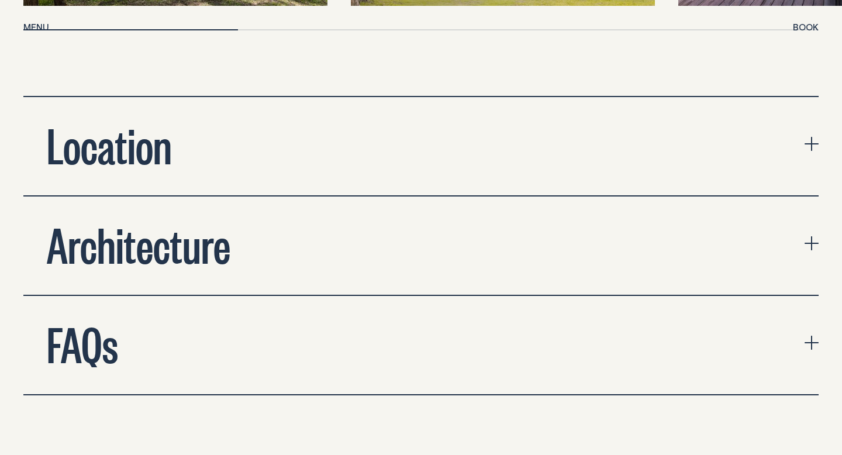
scroll to position [4131, 0]
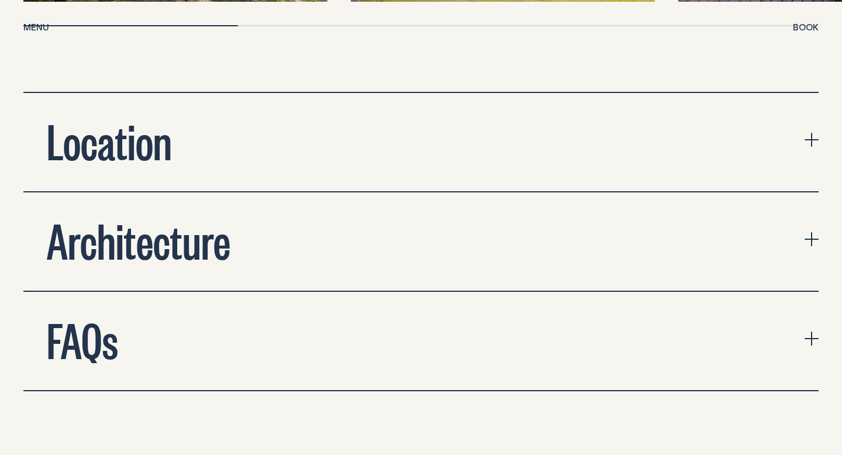
click at [391, 108] on button "Location" at bounding box center [421, 142] width 796 height 98
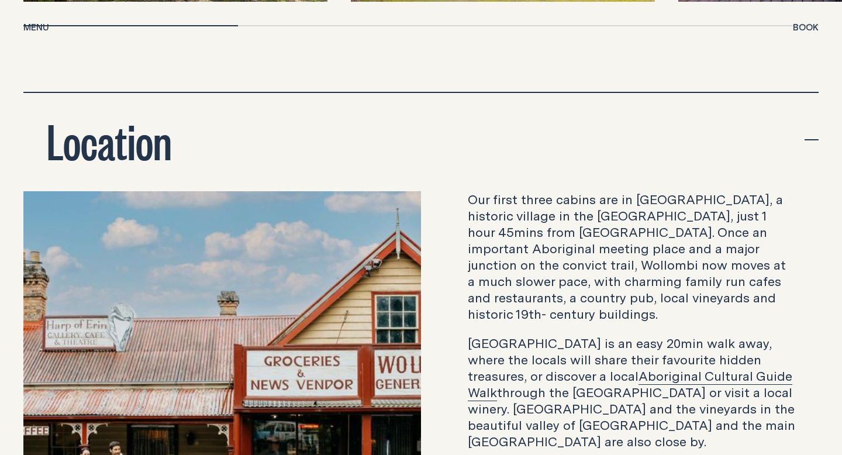
click at [391, 107] on button "Location" at bounding box center [421, 142] width 796 height 98
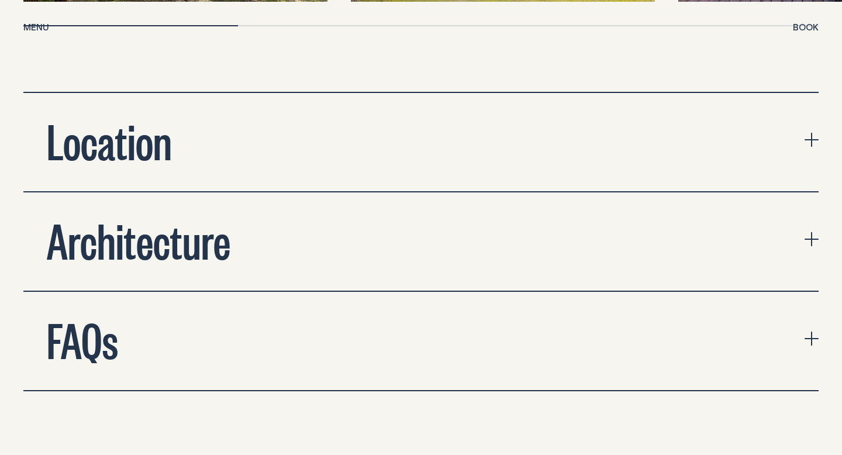
click at [383, 216] on button "Architecture" at bounding box center [421, 241] width 796 height 98
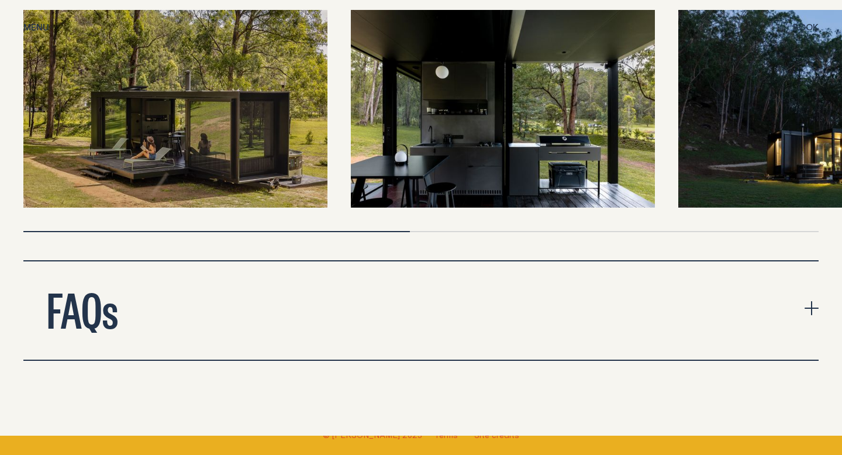
scroll to position [4642, 0]
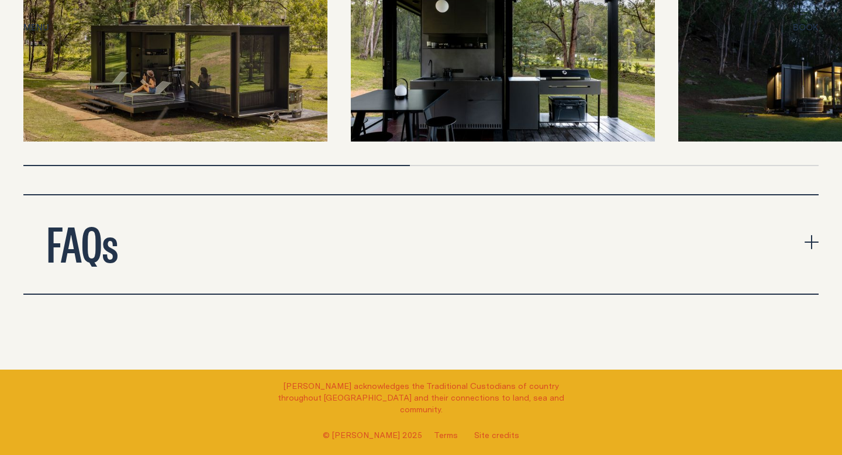
click at [376, 239] on button "FAQs" at bounding box center [421, 244] width 796 height 98
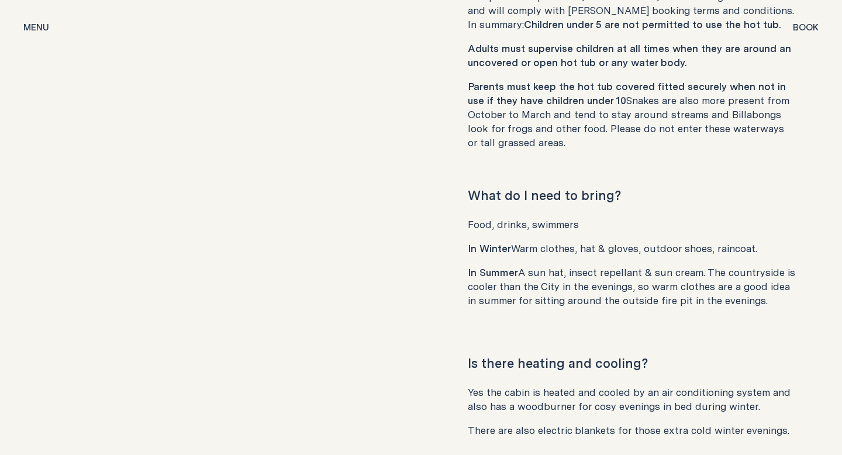
scroll to position [5917, 0]
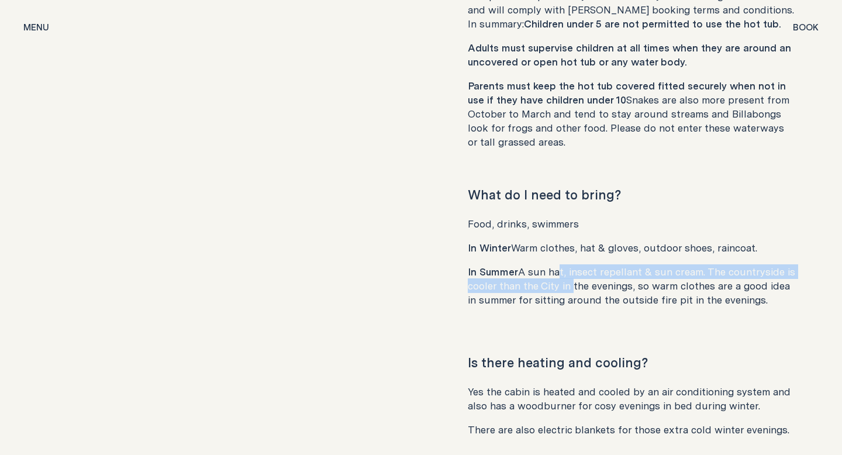
drag, startPoint x: 554, startPoint y: 217, endPoint x: 566, endPoint y: 229, distance: 17.4
click at [566, 265] on p "In Summer A sun hat, insect repellant & sun cream. The countryside is cooler th…" at bounding box center [632, 286] width 328 height 42
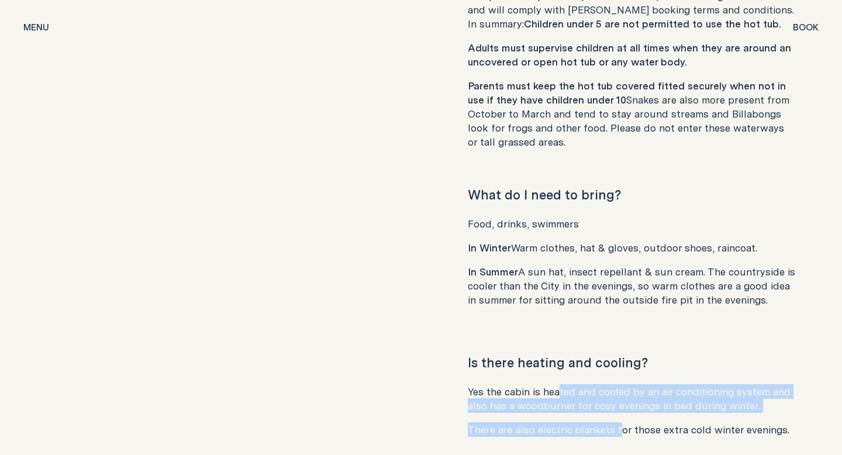
drag, startPoint x: 556, startPoint y: 331, endPoint x: 617, endPoint y: 377, distance: 75.9
click at [617, 385] on div "Yes the cabin is heated and cooled by an air conditioning system and also has a…" at bounding box center [632, 411] width 328 height 52
click at [617, 423] on p "There are also electric blankets for those extra cold winter evenings." at bounding box center [632, 430] width 328 height 14
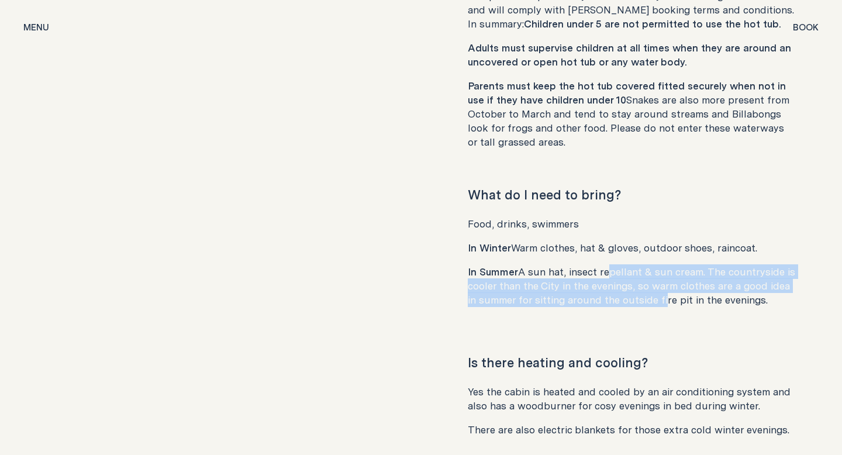
drag, startPoint x: 603, startPoint y: 214, endPoint x: 646, endPoint y: 246, distance: 53.6
click at [646, 265] on p "In Summer A sun hat, insect repellant & sun cream. The countryside is cooler th…" at bounding box center [632, 286] width 328 height 42
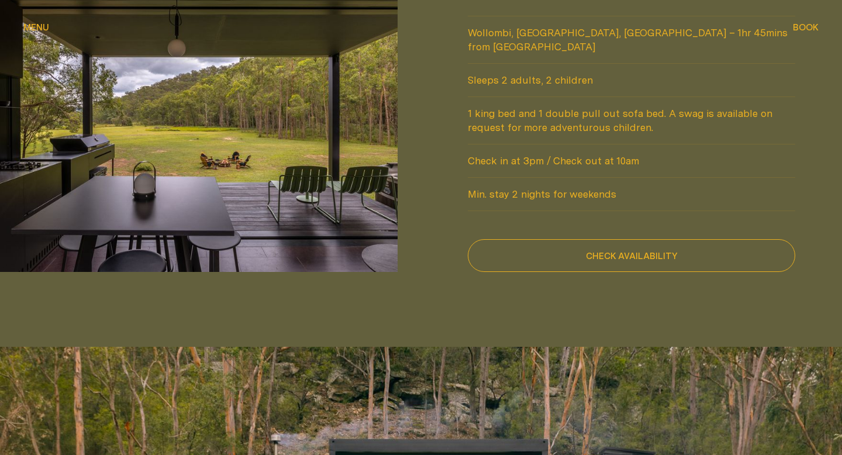
scroll to position [1131, 0]
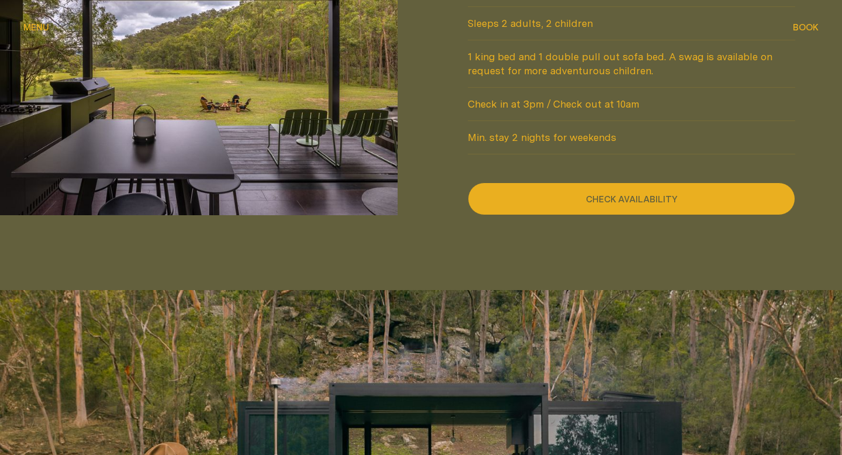
click at [642, 183] on button "Check availability" at bounding box center [632, 199] width 328 height 33
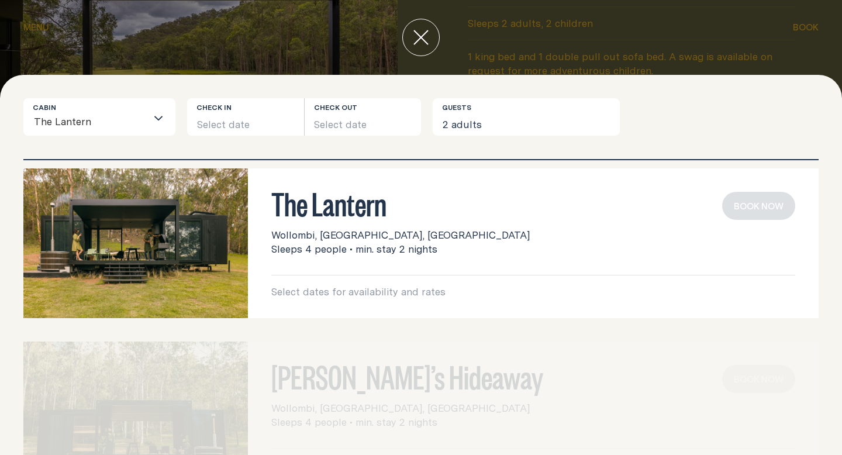
scroll to position [0, 0]
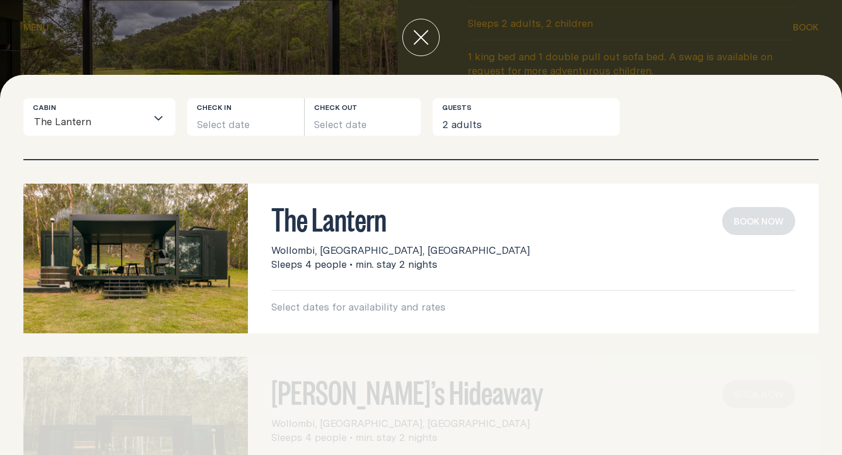
click at [532, 225] on h3 "The Lantern" at bounding box center [533, 218] width 524 height 22
click at [340, 218] on h3 "The Lantern" at bounding box center [533, 218] width 524 height 22
click at [239, 124] on button "Select date" at bounding box center [245, 116] width 117 height 37
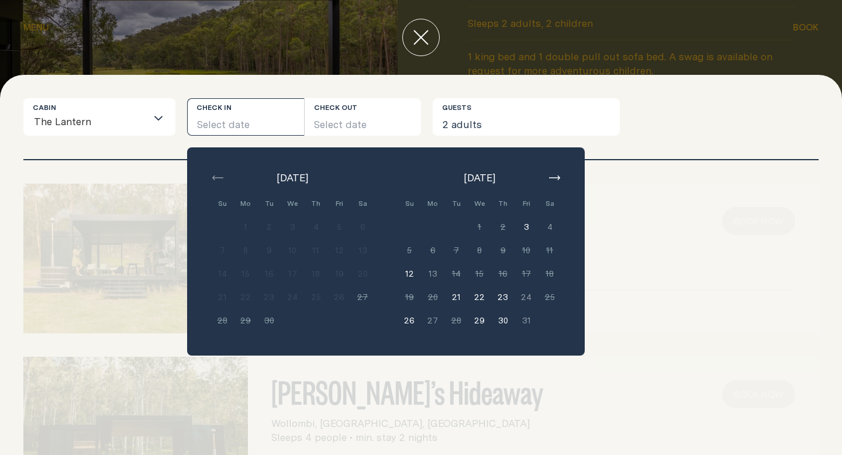
click at [554, 173] on button "button" at bounding box center [555, 178] width 14 height 14
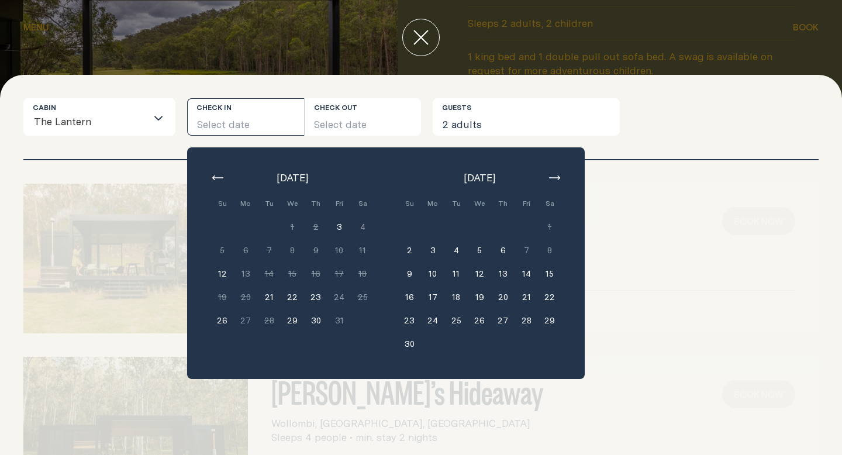
click at [551, 274] on button "15" at bounding box center [549, 273] width 23 height 23
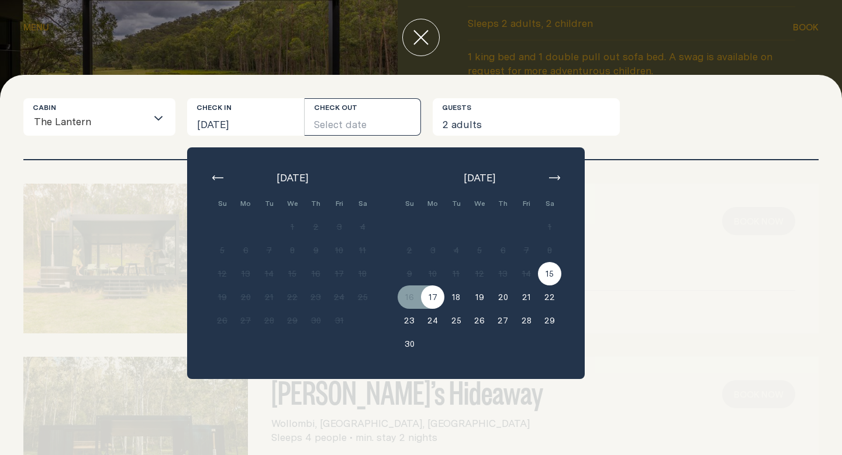
click at [440, 297] on button "17" at bounding box center [432, 296] width 23 height 23
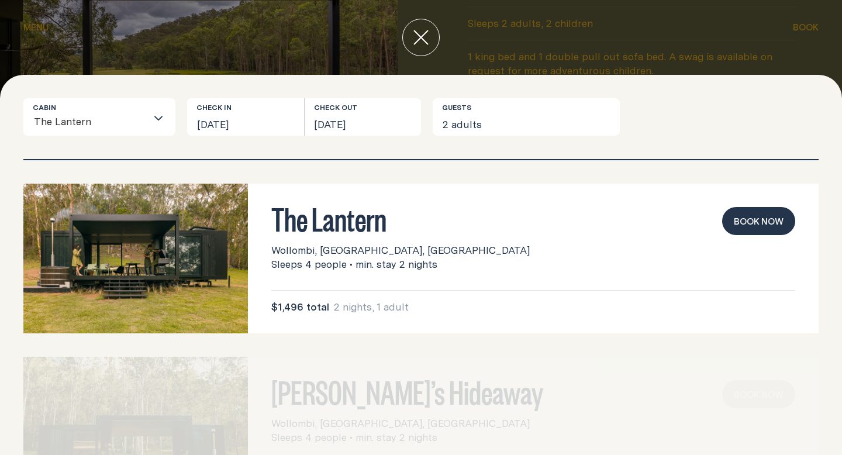
scroll to position [1, 0]
click at [489, 125] on button "2 adults" at bounding box center [526, 116] width 187 height 37
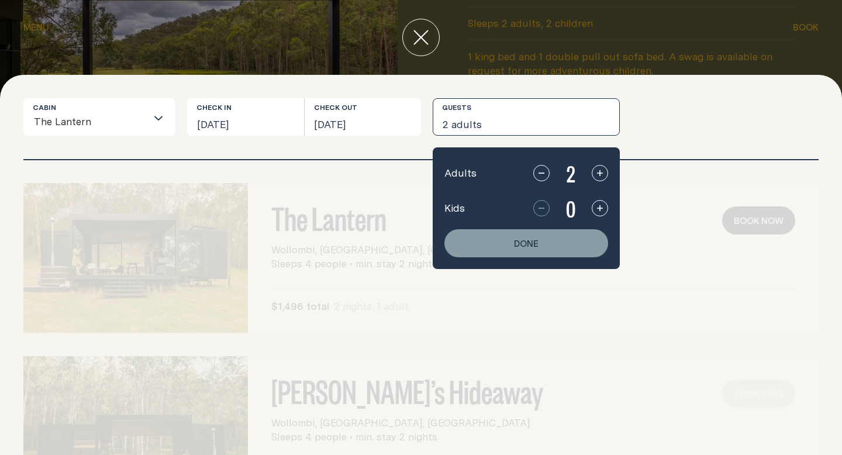
click at [490, 125] on button "2 adults" at bounding box center [526, 116] width 187 height 37
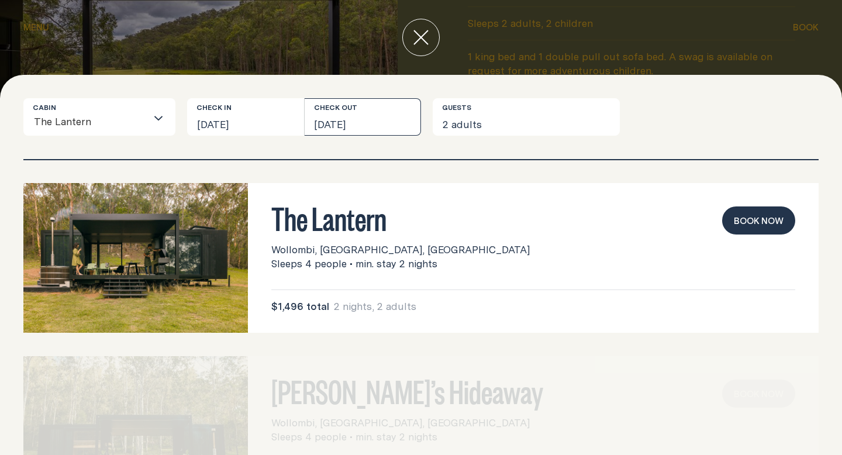
click at [384, 115] on button "[DATE]" at bounding box center [363, 116] width 117 height 37
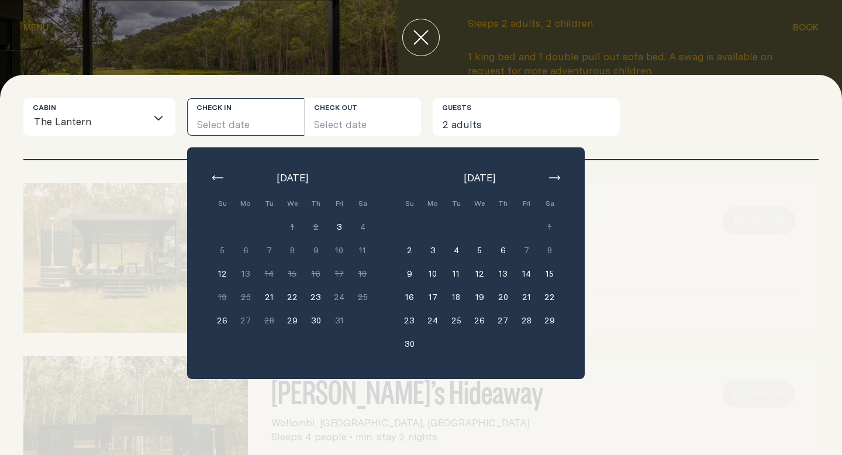
click at [477, 295] on button "19" at bounding box center [479, 296] width 23 height 23
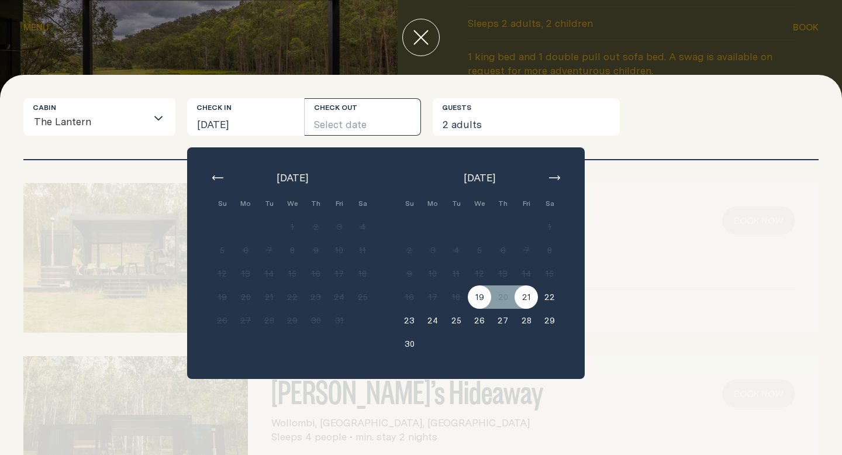
click at [524, 295] on button "21" at bounding box center [526, 296] width 23 height 23
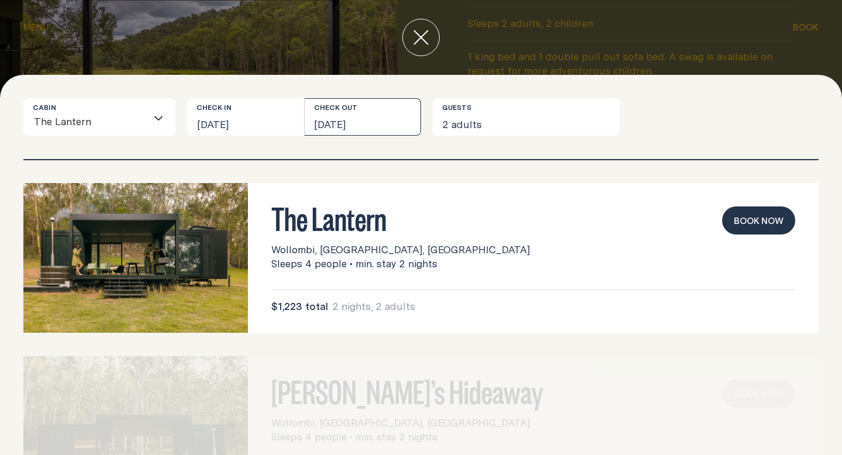
click at [391, 118] on button "[DATE]" at bounding box center [363, 116] width 117 height 37
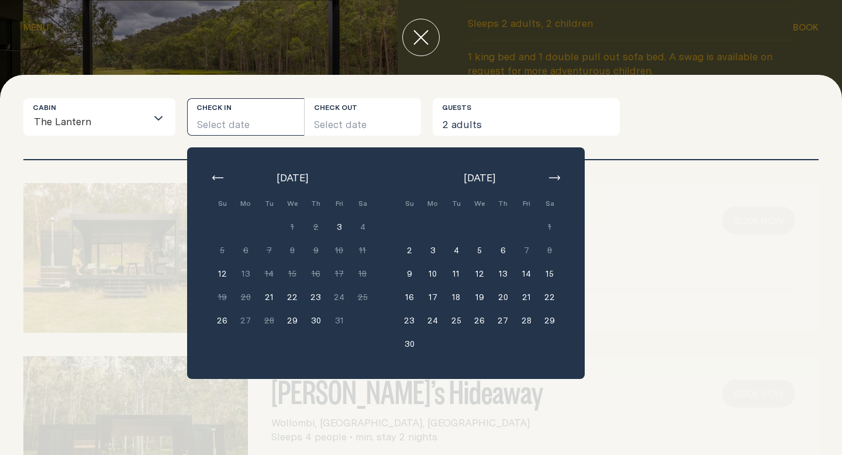
click at [436, 319] on button "24" at bounding box center [432, 320] width 23 height 23
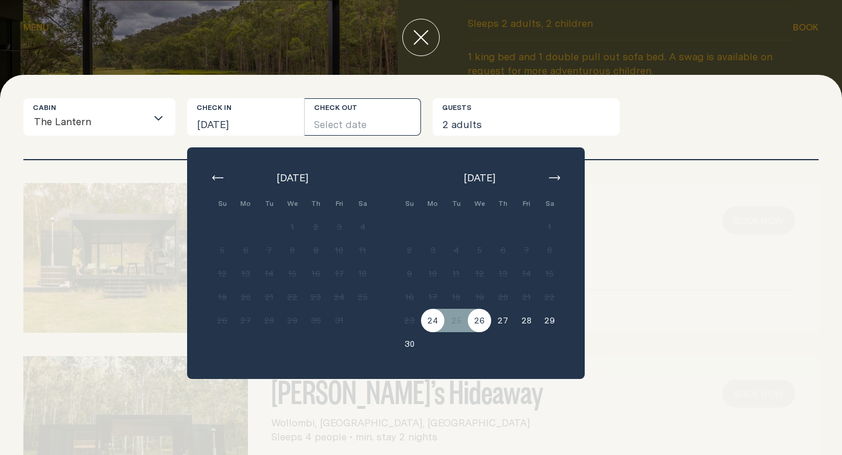
click at [469, 318] on button "26" at bounding box center [479, 320] width 23 height 23
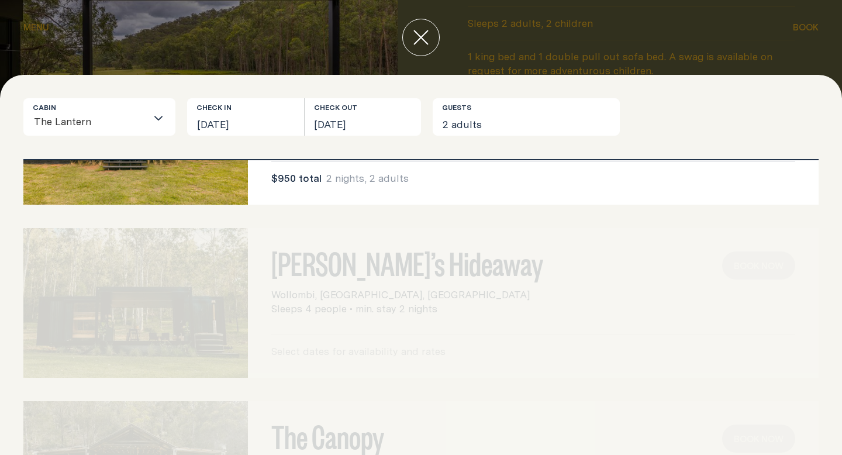
scroll to position [248, 0]
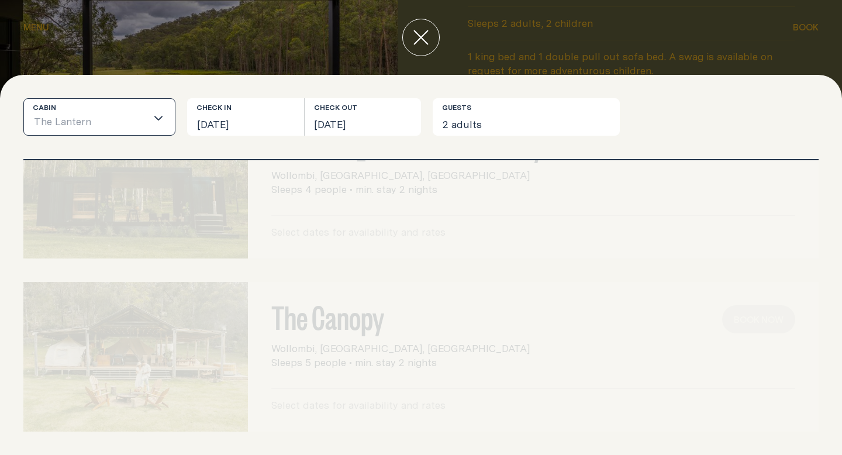
click at [147, 108] on div "Loading..." at bounding box center [161, 117] width 28 height 36
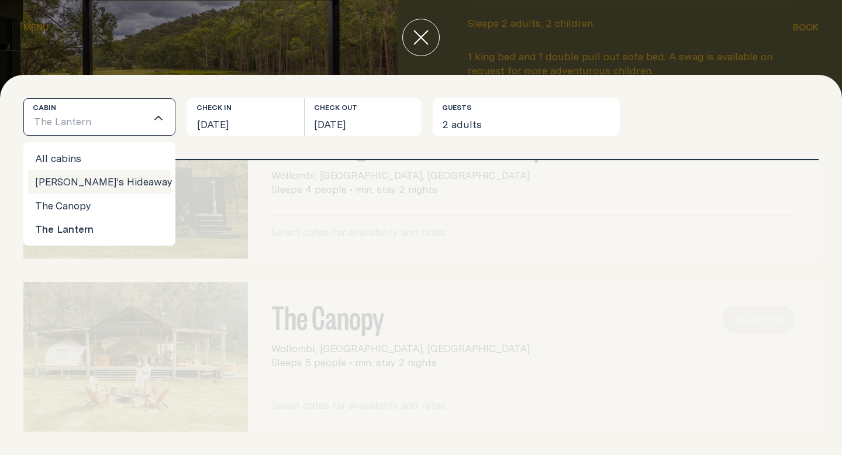
click at [134, 183] on li "[PERSON_NAME]’s Hideaway" at bounding box center [99, 181] width 143 height 23
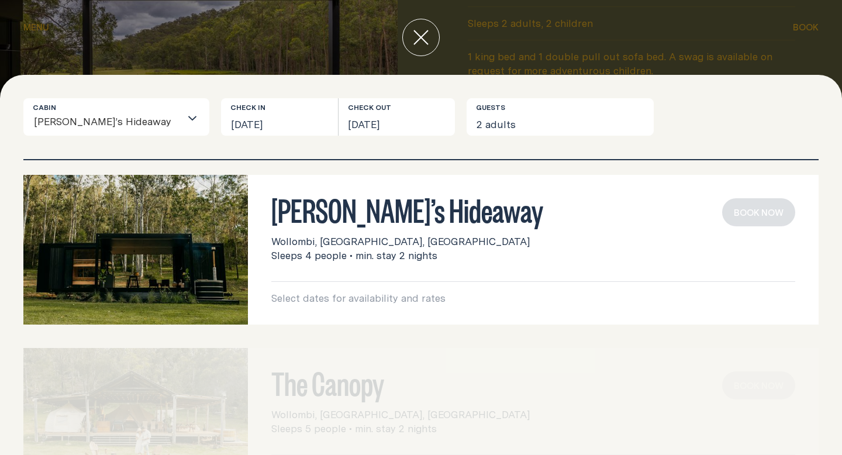
scroll to position [0, 0]
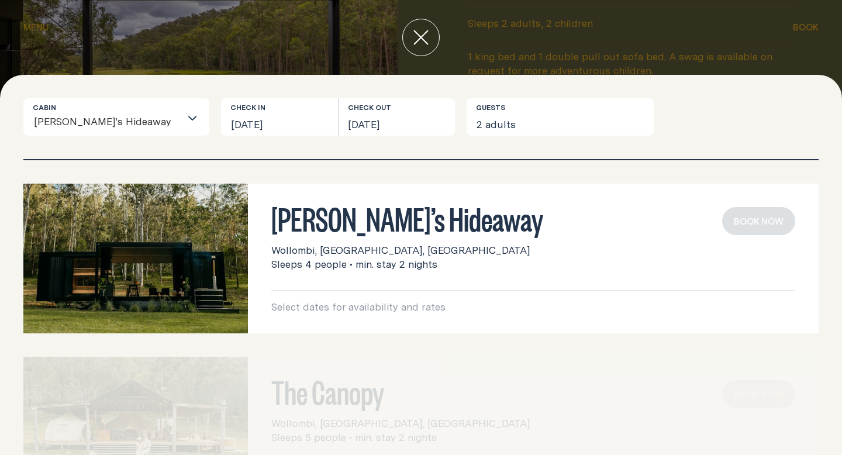
click at [592, 256] on div "Wollombi, [GEOGRAPHIC_DATA], [GEOGRAPHIC_DATA] Sleeps 4 people • min. stay 2 ni…" at bounding box center [533, 257] width 524 height 28
click at [391, 229] on h3 "[PERSON_NAME]’s Hideaway" at bounding box center [533, 218] width 524 height 22
click at [294, 208] on h3 "[PERSON_NAME]’s Hideaway" at bounding box center [533, 218] width 524 height 22
click at [214, 235] on img at bounding box center [135, 259] width 225 height 150
click at [429, 27] on button "close" at bounding box center [420, 37] width 37 height 37
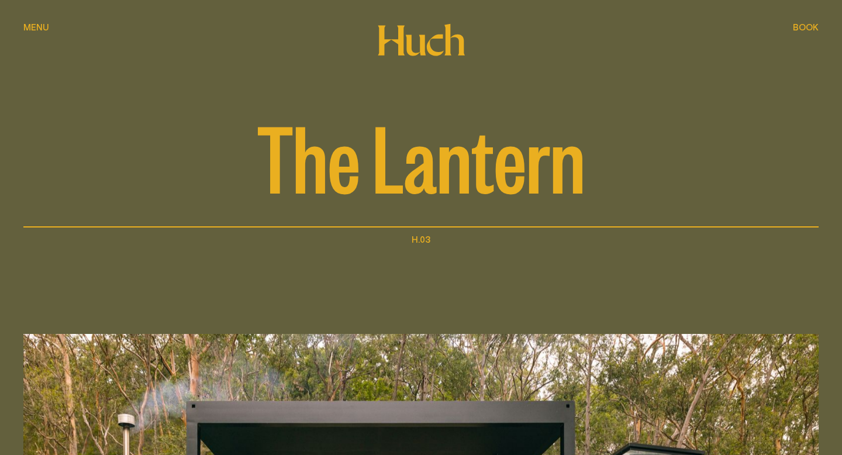
click at [38, 20] on div "The Lantern" at bounding box center [421, 114] width 796 height 228
click at [31, 33] on button "Menu Menu" at bounding box center [36, 28] width 26 height 14
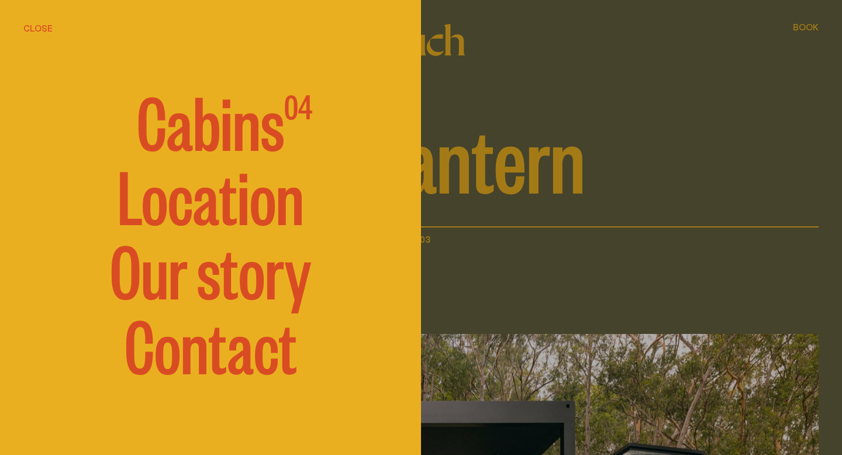
click at [197, 121] on span "Cabins" at bounding box center [210, 120] width 147 height 70
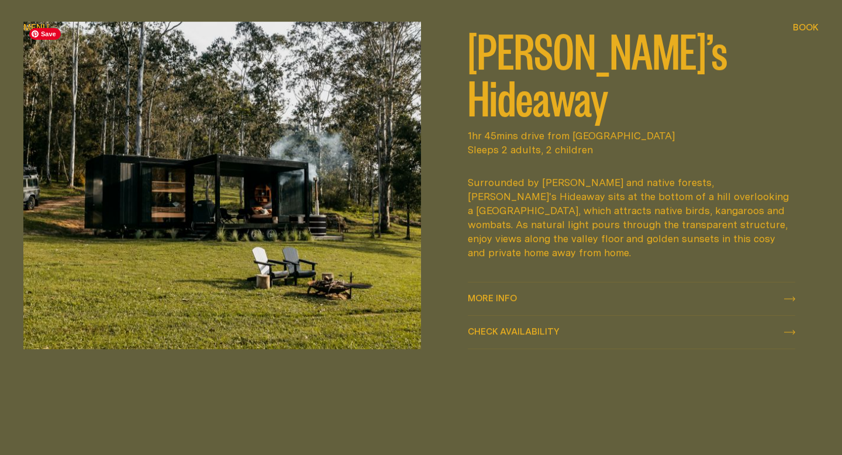
scroll to position [546, 0]
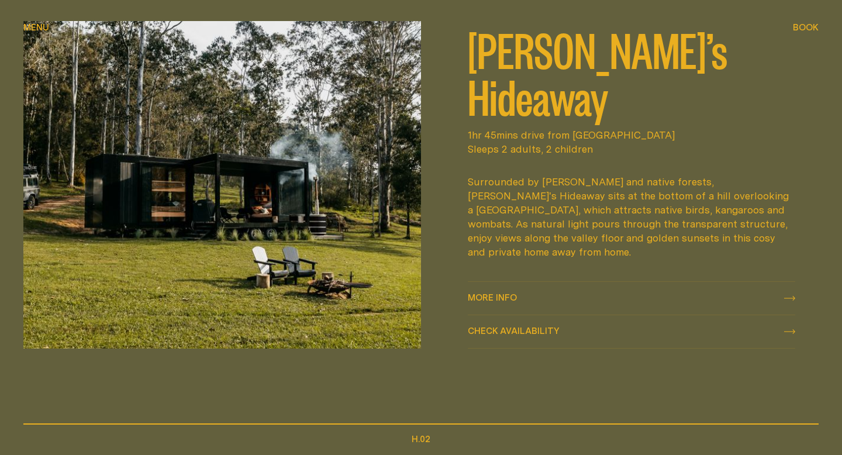
click at [512, 293] on span "More info" at bounding box center [492, 297] width 49 height 9
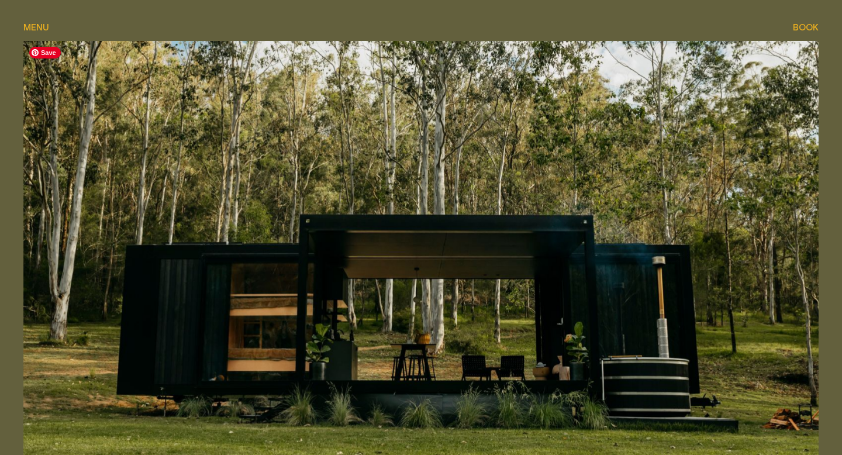
scroll to position [362, 0]
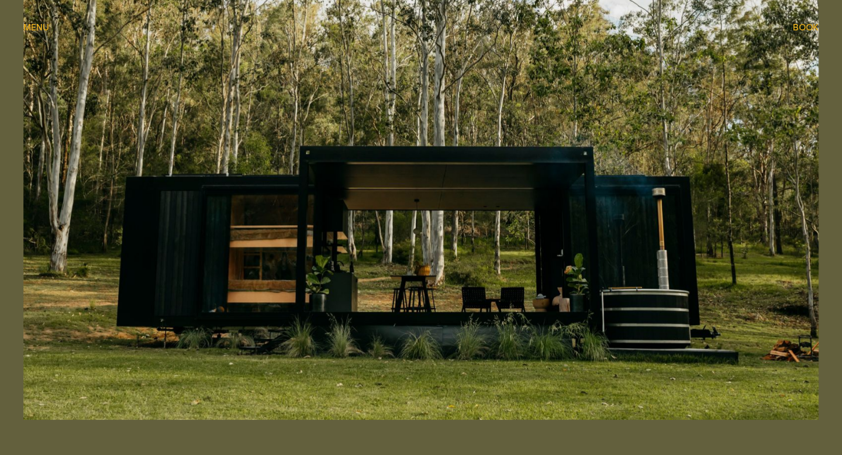
click at [406, 77] on img at bounding box center [421, 196] width 796 height 447
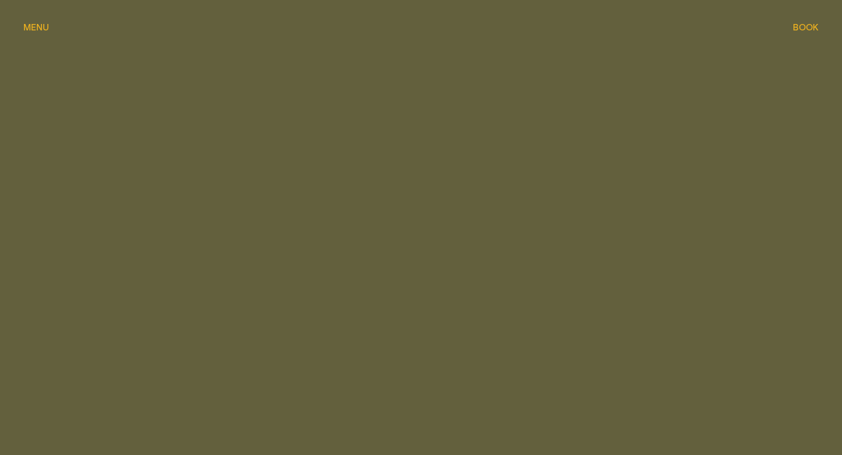
scroll to position [546, 0]
click at [39, 30] on span "Menu" at bounding box center [36, 27] width 26 height 9
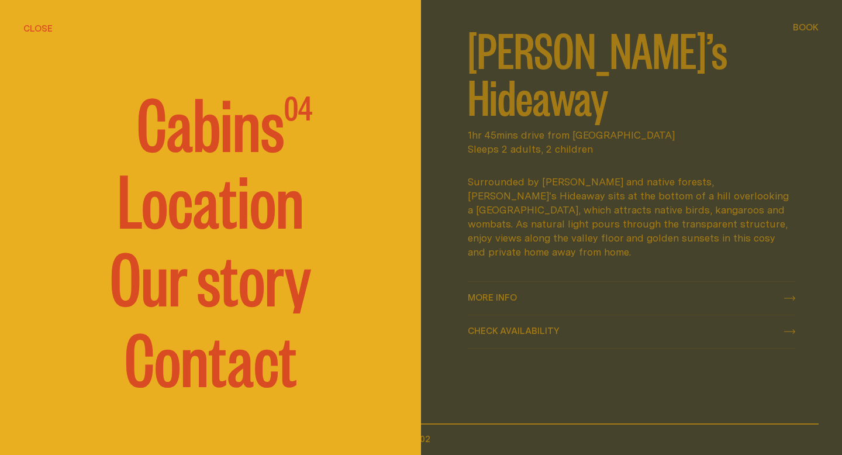
click at [199, 140] on span "Cabins" at bounding box center [210, 121] width 147 height 70
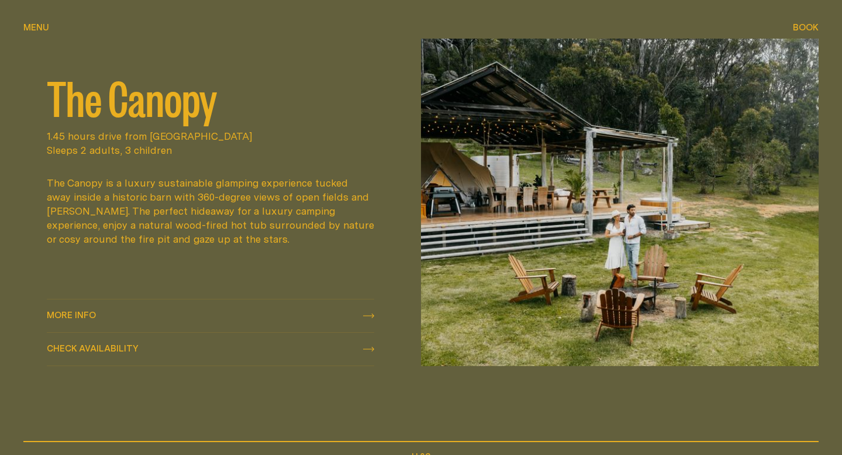
scroll to position [989, 0]
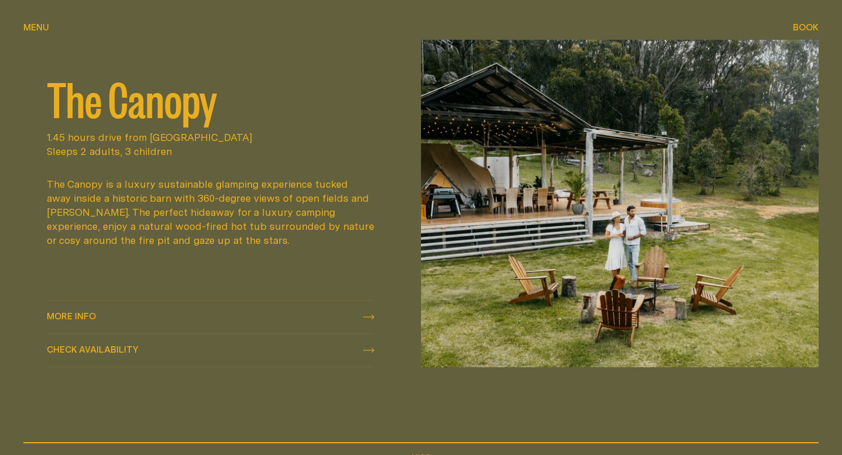
click at [157, 312] on div "More info More info" at bounding box center [211, 317] width 328 height 14
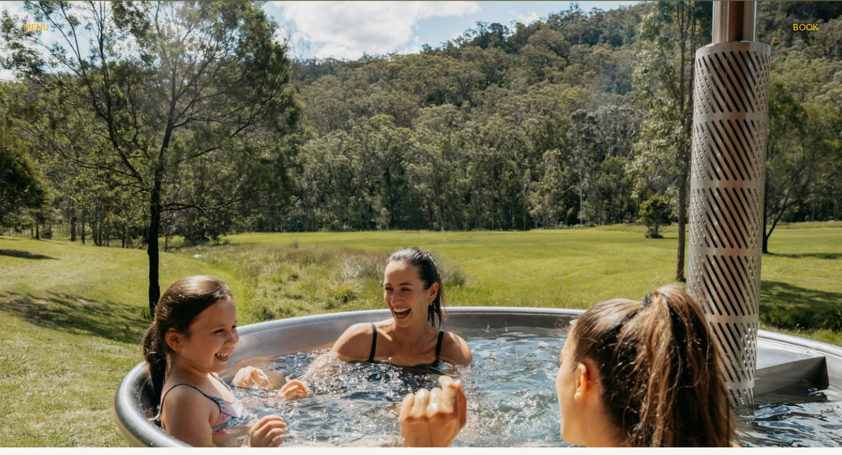
scroll to position [1378, 0]
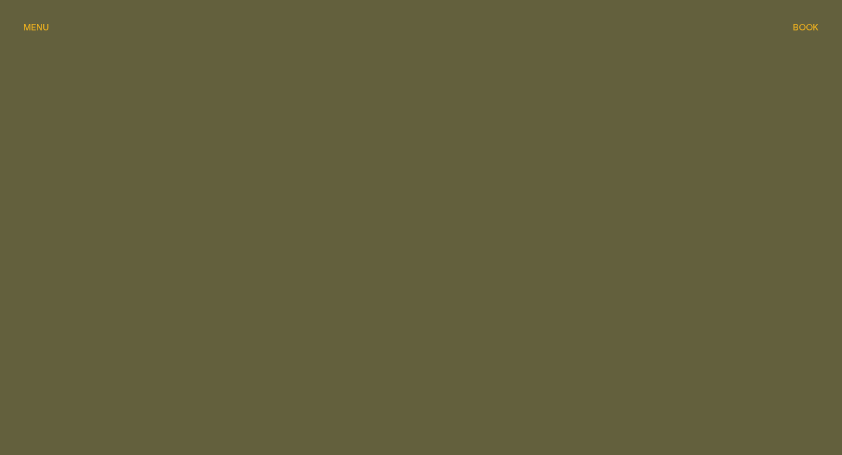
scroll to position [989, 0]
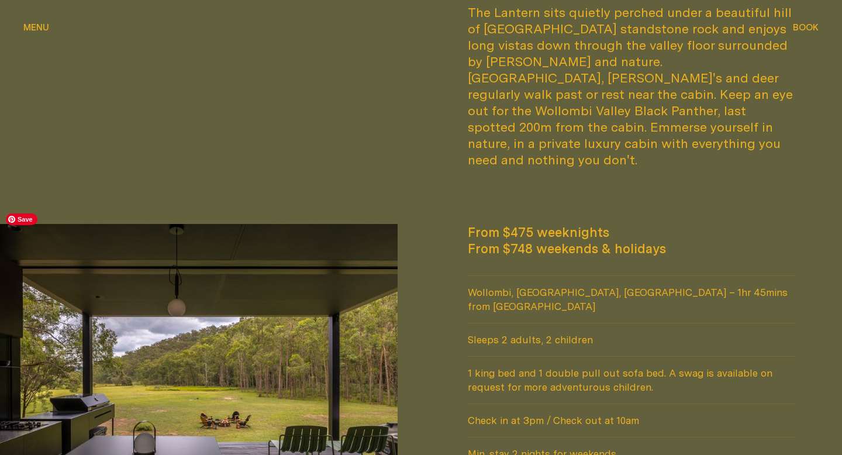
scroll to position [1027, 0]
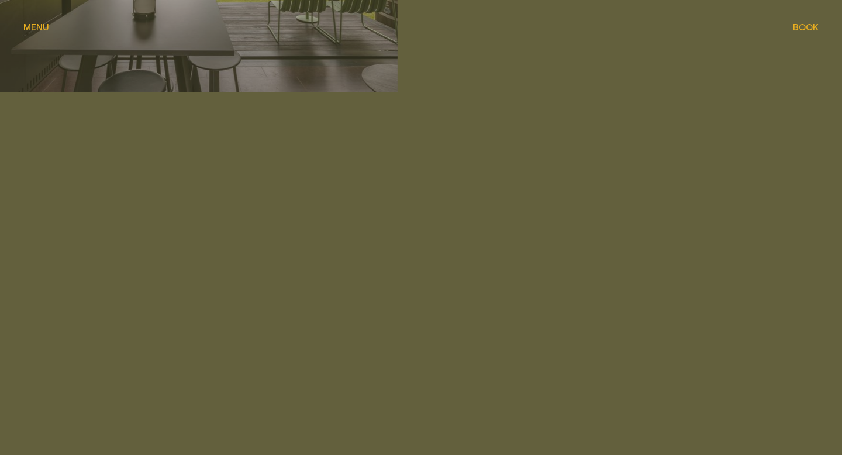
scroll to position [1524, 0]
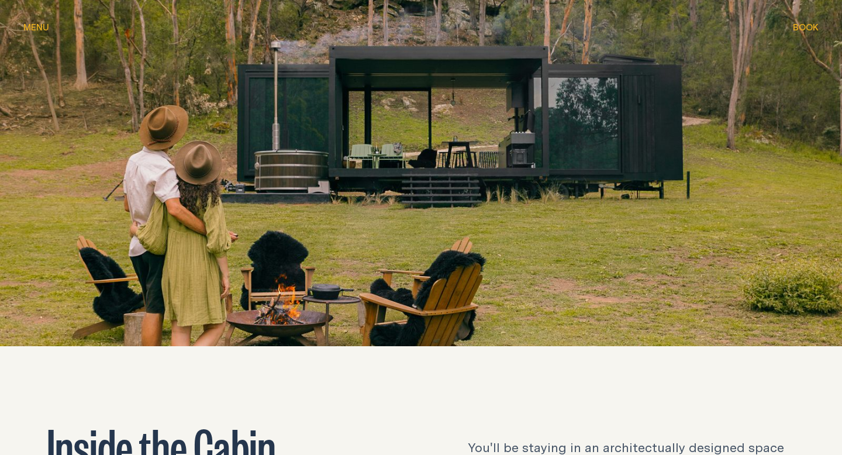
click at [43, 27] on div "Menu Menu" at bounding box center [36, 27] width 26 height 9
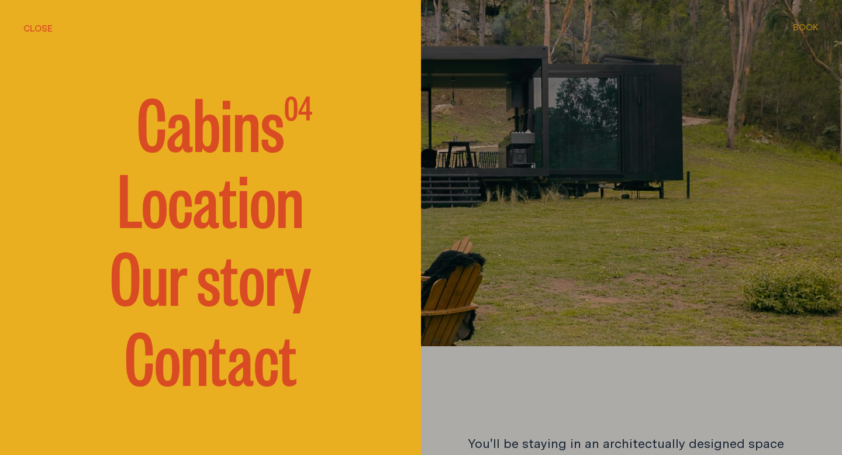
click at [213, 147] on span "Cabins" at bounding box center [210, 121] width 147 height 70
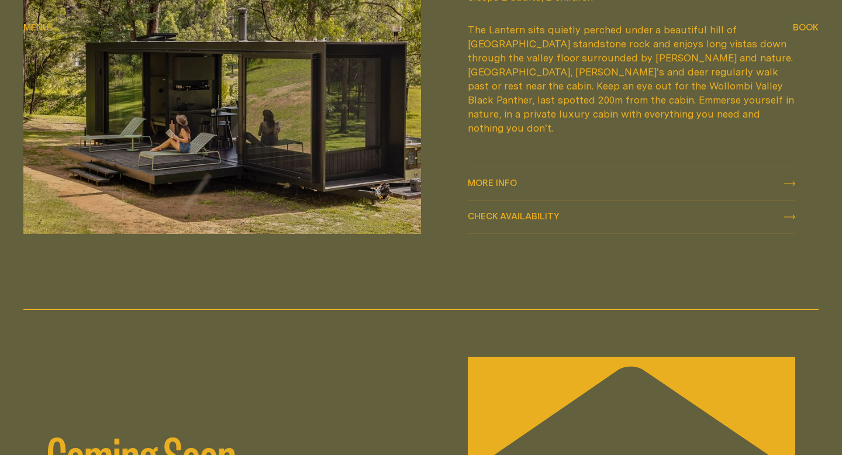
scroll to position [1411, 0]
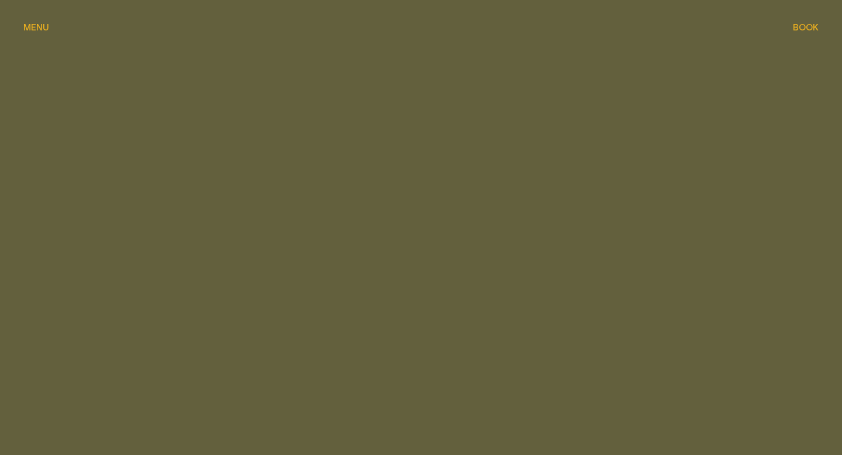
scroll to position [1524, 0]
